Goal: Task Accomplishment & Management: Complete application form

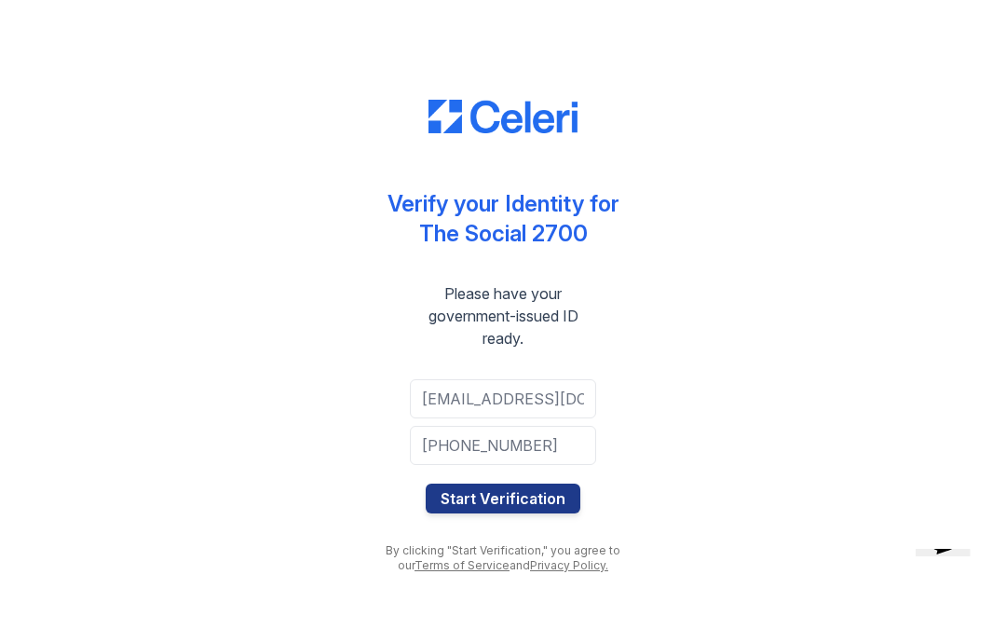
click at [570, 500] on button "Start Verification" at bounding box center [503, 498] width 155 height 30
